Goal: Task Accomplishment & Management: Use online tool/utility

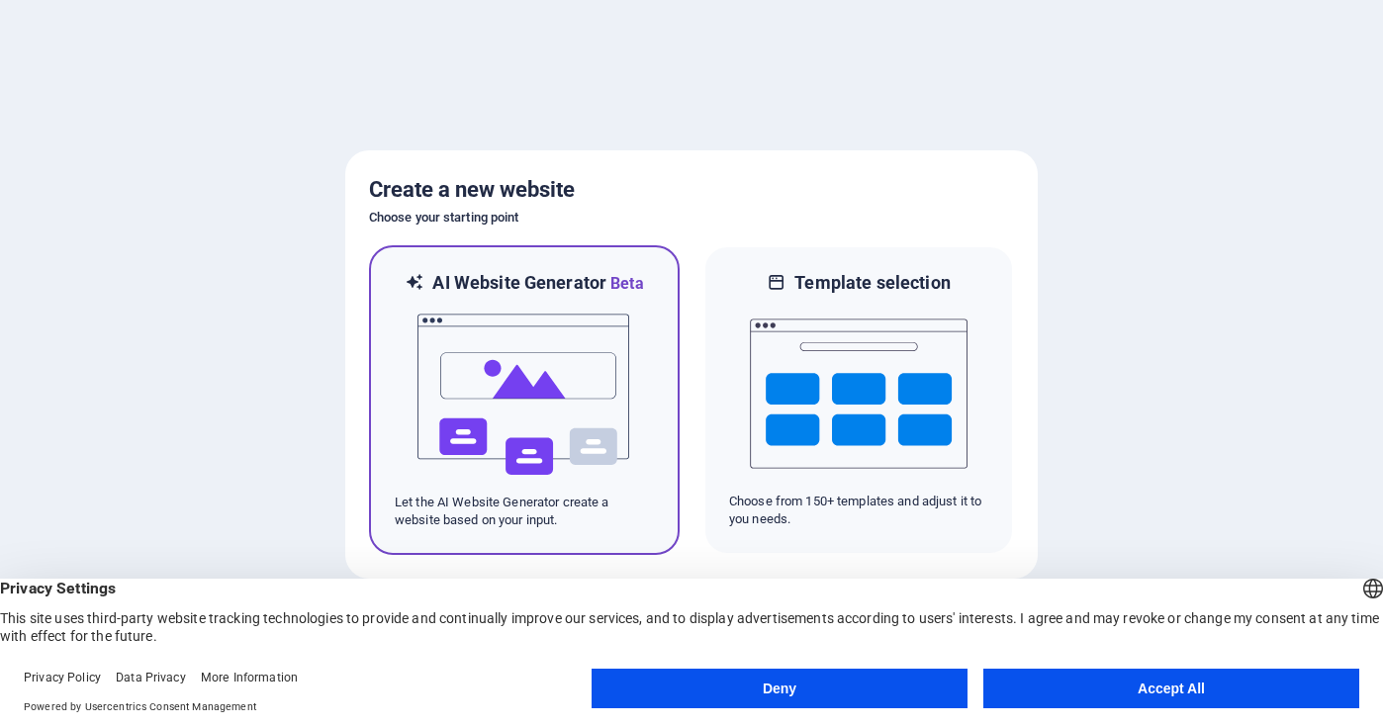
click at [520, 413] on img at bounding box center [525, 395] width 218 height 198
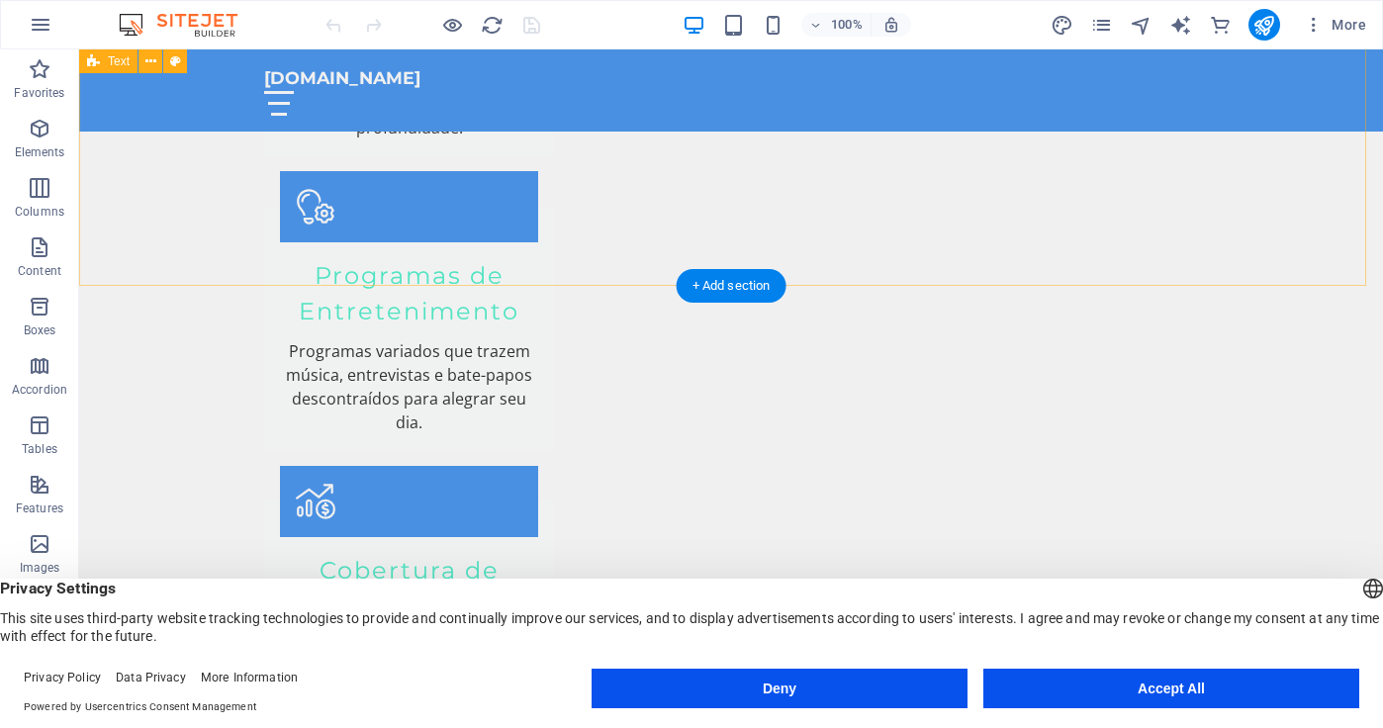
scroll to position [1959, 0]
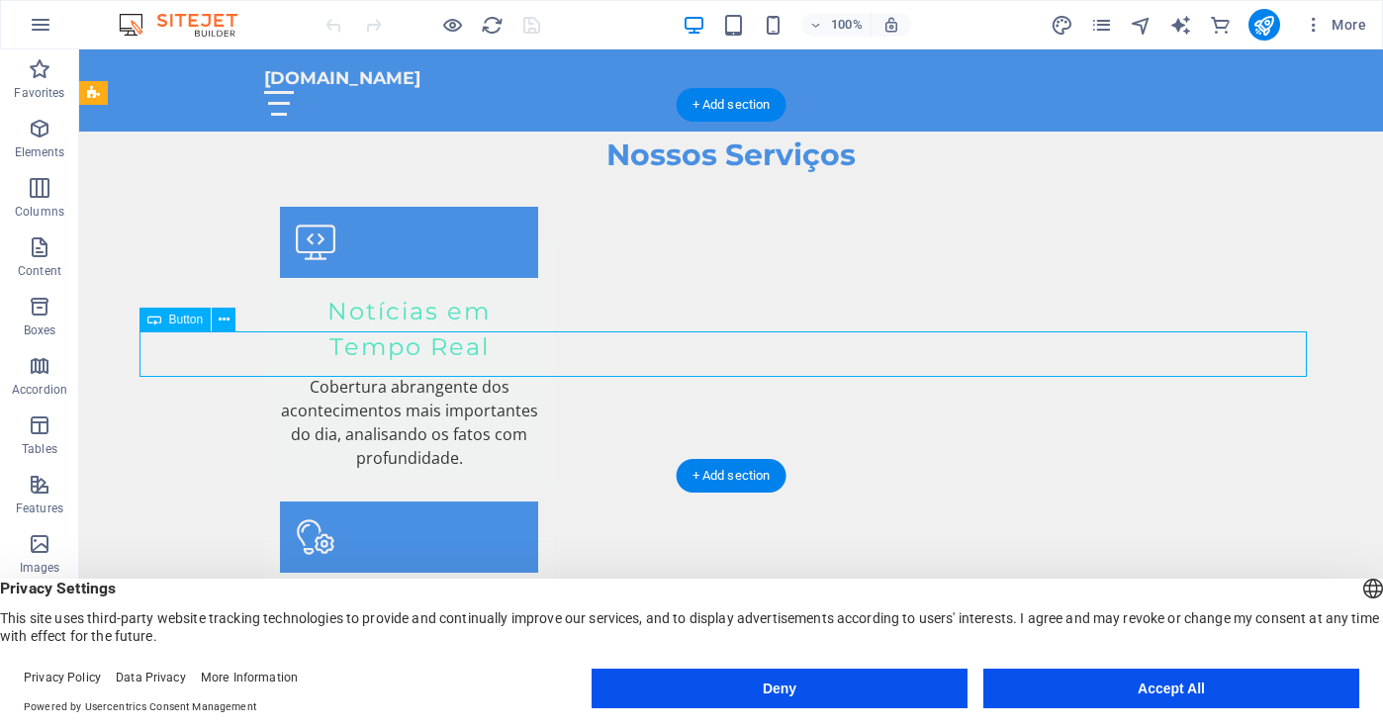
scroll to position [2033, 0]
